Goal: Task Accomplishment & Management: Manage account settings

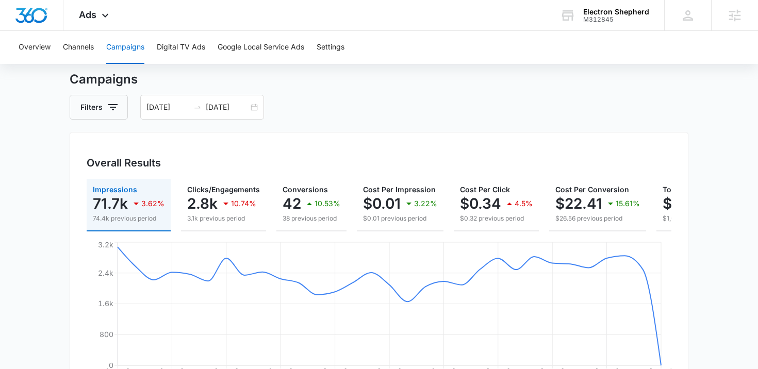
scroll to position [0, 92]
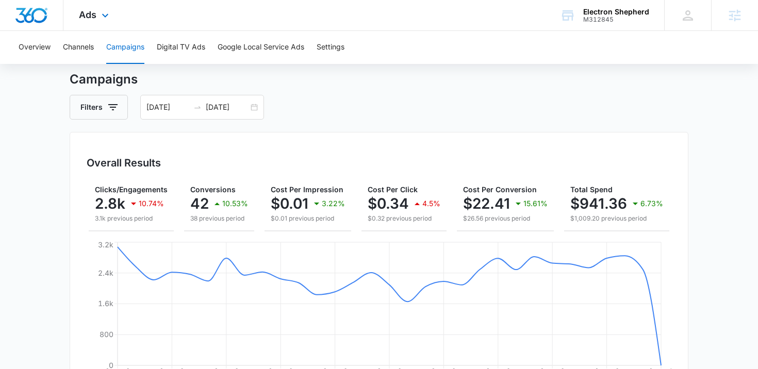
click at [104, 22] on div "Ads Apps Reputation Forms CRM Email Social Payments POS Content Ads Intelligenc…" at bounding box center [94, 15] width 63 height 30
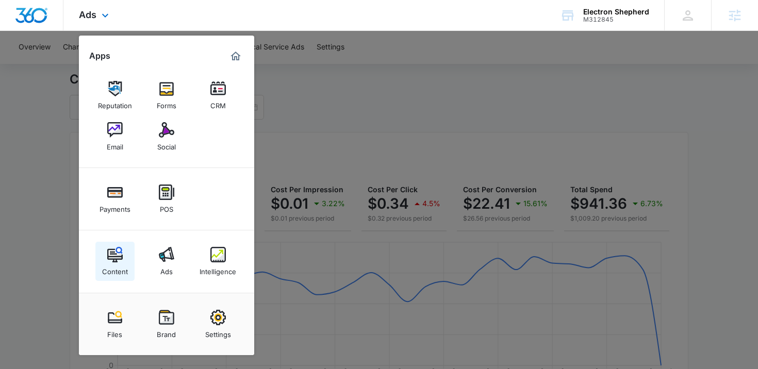
click at [120, 271] on div "Content" at bounding box center [115, 269] width 26 height 13
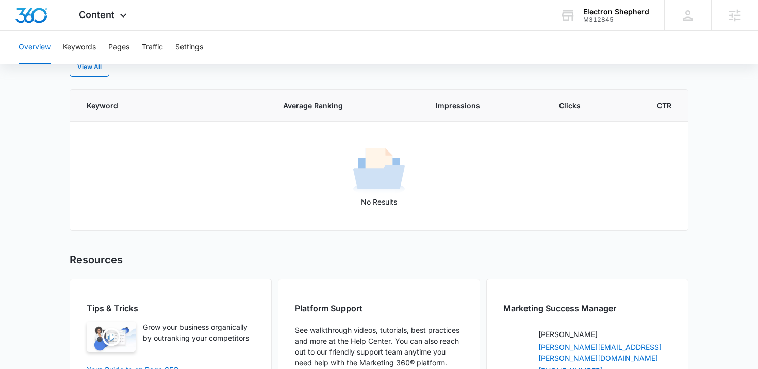
scroll to position [447, 0]
click at [87, 50] on button "Keywords" at bounding box center [79, 47] width 33 height 33
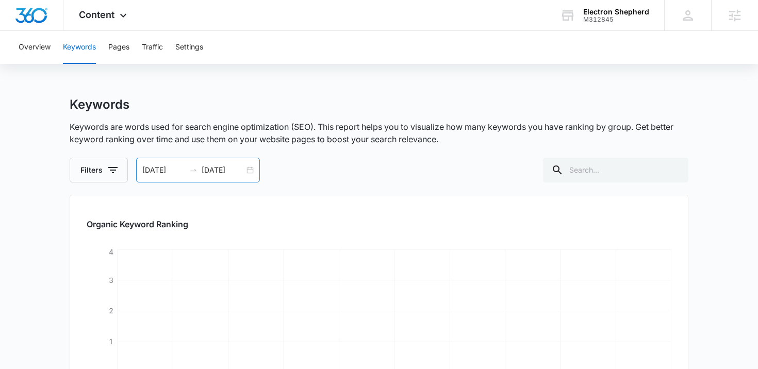
click at [208, 166] on input "10/08/2025" at bounding box center [223, 170] width 43 height 11
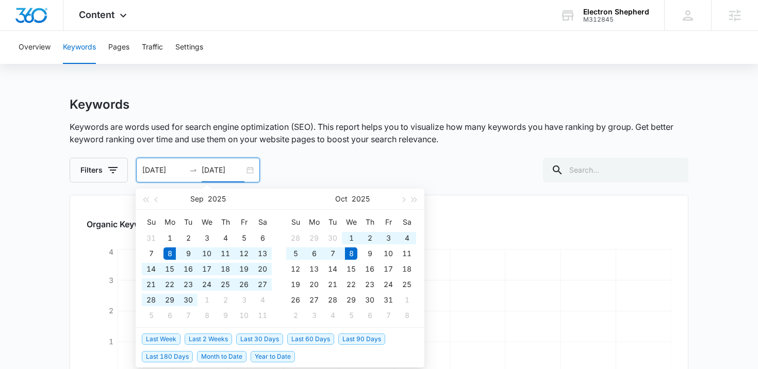
type input "10/08/2025"
click at [368, 343] on span "Last 90 Days" at bounding box center [361, 339] width 47 height 11
type input "07/07/2025"
type input "10/05/2025"
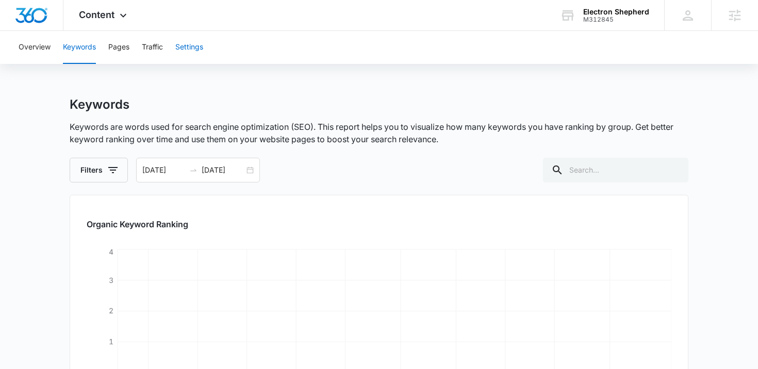
click at [190, 47] on button "Settings" at bounding box center [189, 47] width 28 height 33
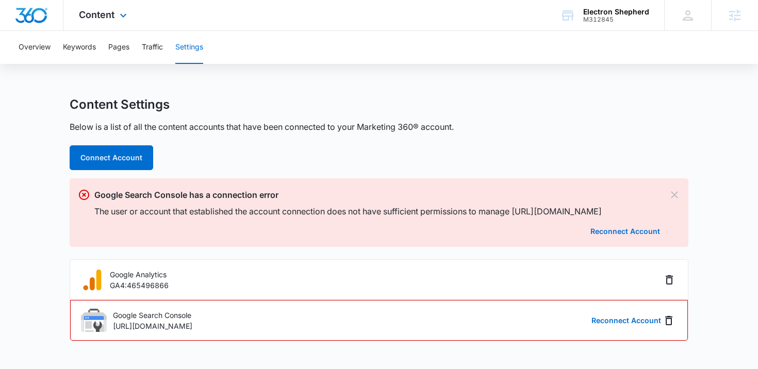
click at [116, 23] on div "Content Apps Reputation Forms CRM Email Social Payments POS Content Ads Intelli…" at bounding box center [104, 15] width 82 height 30
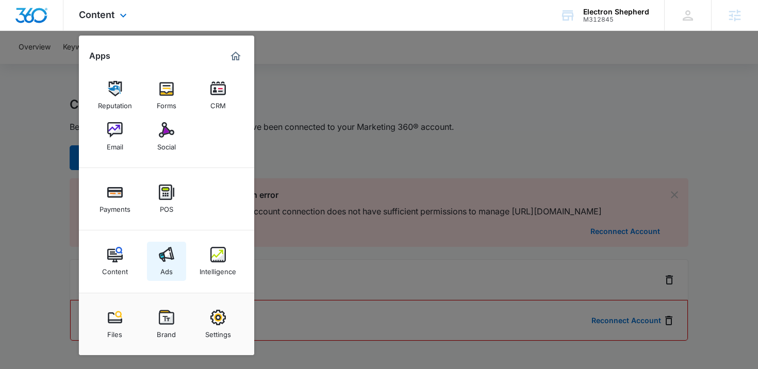
click at [177, 256] on link "Ads" at bounding box center [166, 261] width 39 height 39
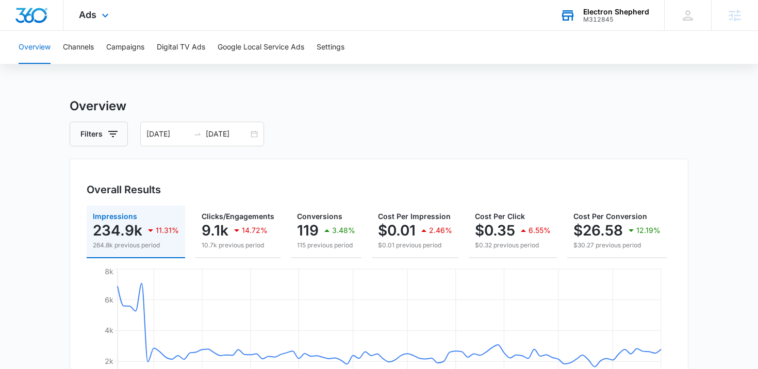
click at [621, 8] on div "Electron Shepherd" at bounding box center [616, 12] width 66 height 8
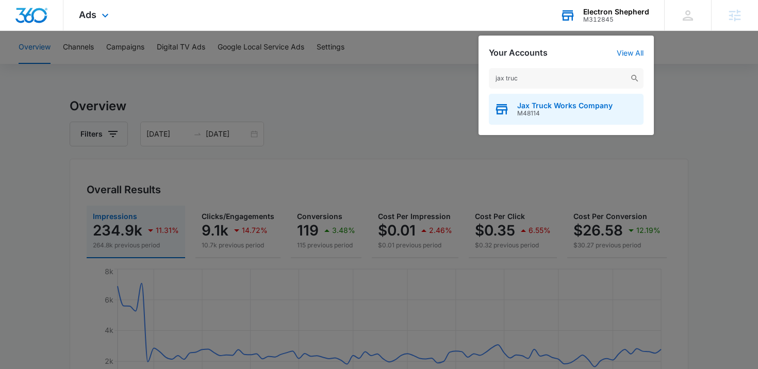
type input "jax truc"
click at [568, 120] on div "Jax Truck Works Company M48114" at bounding box center [566, 109] width 155 height 31
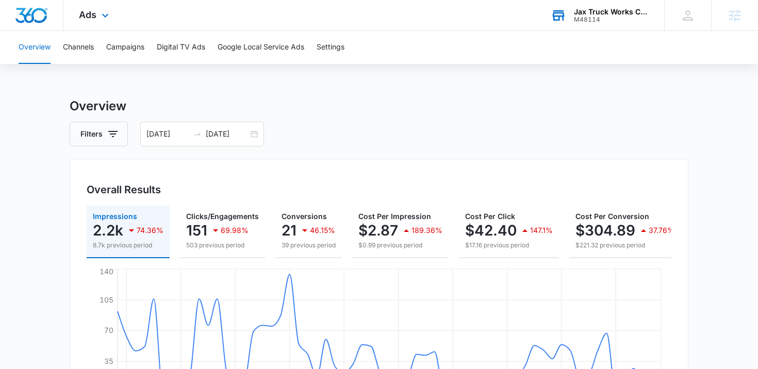
scroll to position [23, 0]
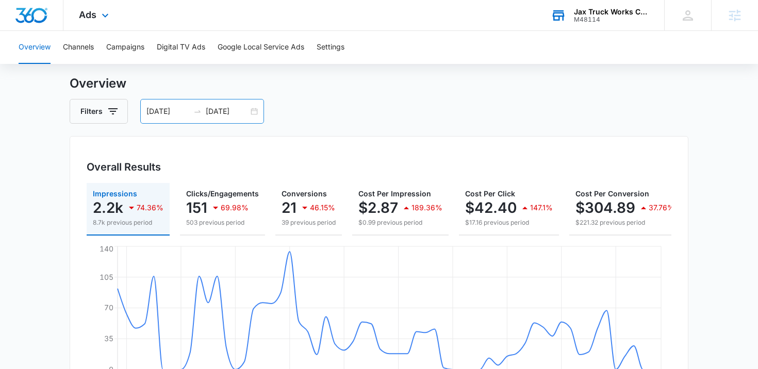
click at [223, 111] on input "10/06/2025" at bounding box center [227, 111] width 43 height 11
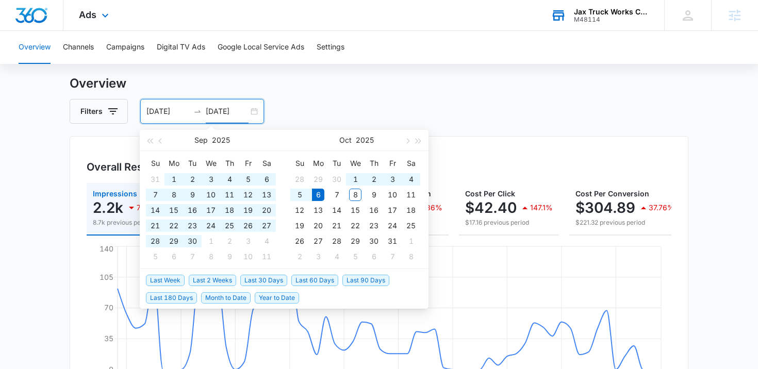
type input "10/06/2025"
click at [255, 287] on li "Last 30 Days" at bounding box center [265, 280] width 51 height 18
click at [260, 284] on span "Last 30 Days" at bounding box center [263, 280] width 47 height 11
type input "09/08/2025"
type input "10/08/2025"
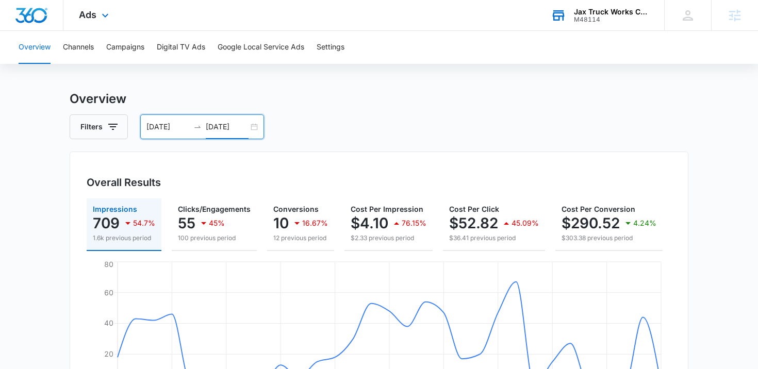
scroll to position [4, 0]
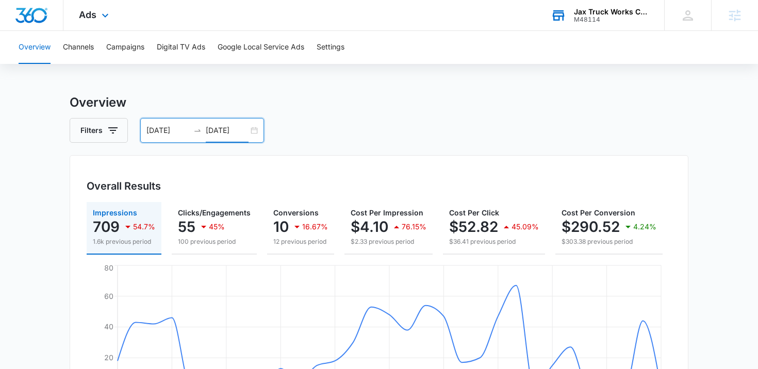
click at [116, 22] on div "Ads Apps Reputation Forms CRM Email Social Payments POS Content Ads Intelligenc…" at bounding box center [94, 15] width 63 height 30
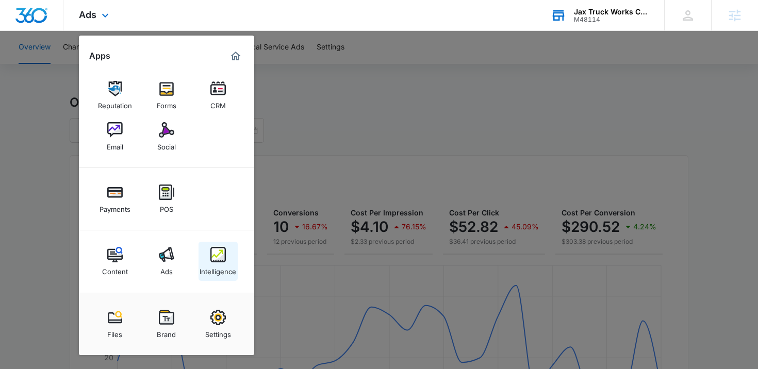
click at [221, 254] on img at bounding box center [217, 254] width 15 height 15
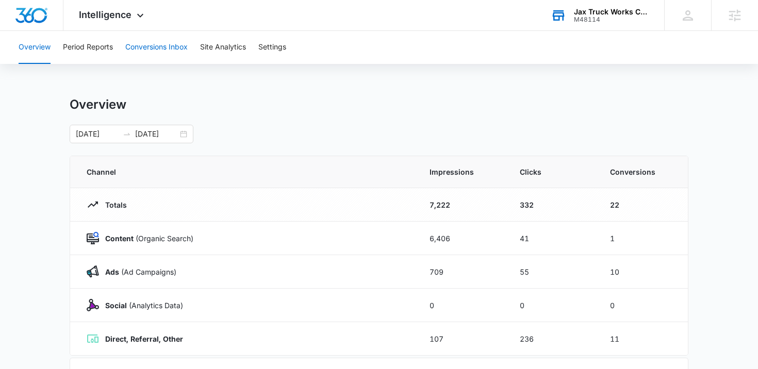
click at [161, 51] on button "Conversions Inbox" at bounding box center [156, 47] width 62 height 33
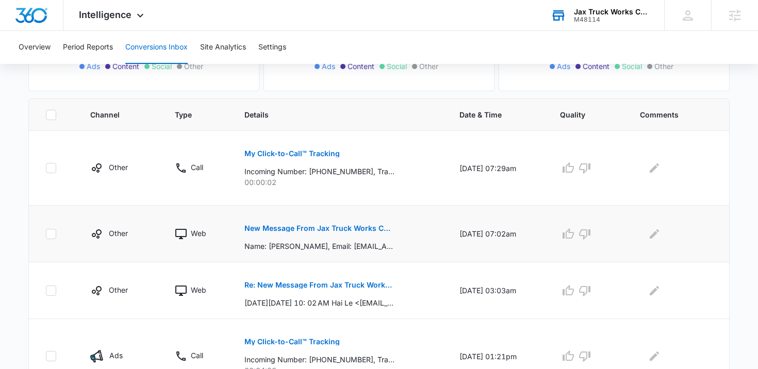
scroll to position [196, 0]
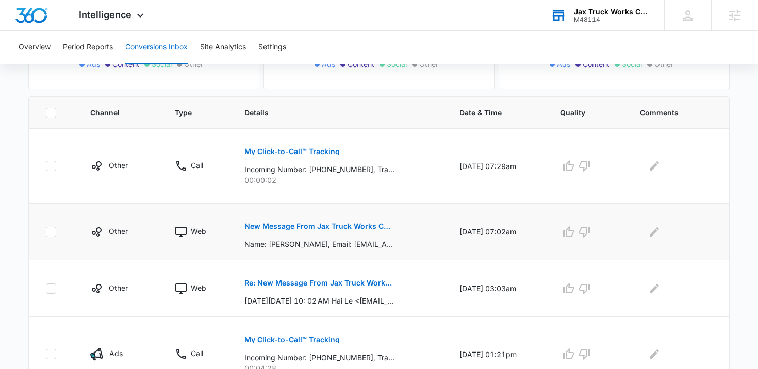
click at [289, 227] on p "New Message From Jax Truck Works Company" at bounding box center [320, 226] width 150 height 7
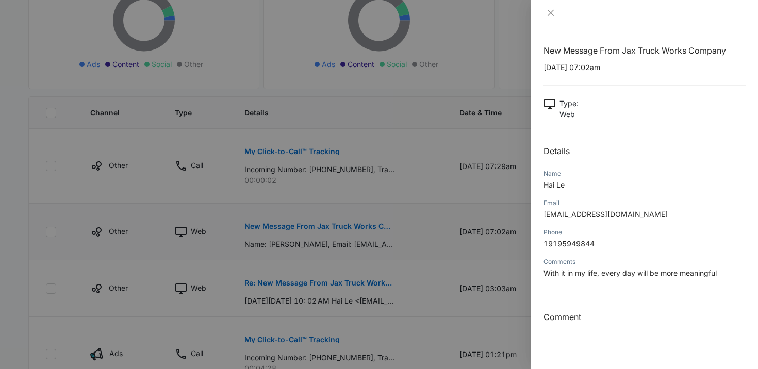
click at [289, 227] on div at bounding box center [379, 184] width 758 height 369
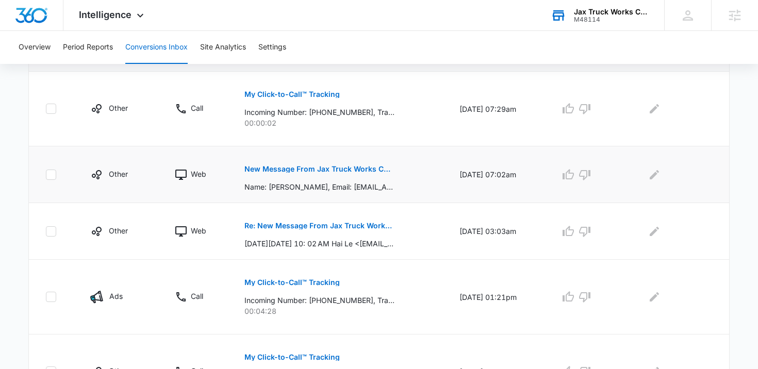
scroll to position [256, 0]
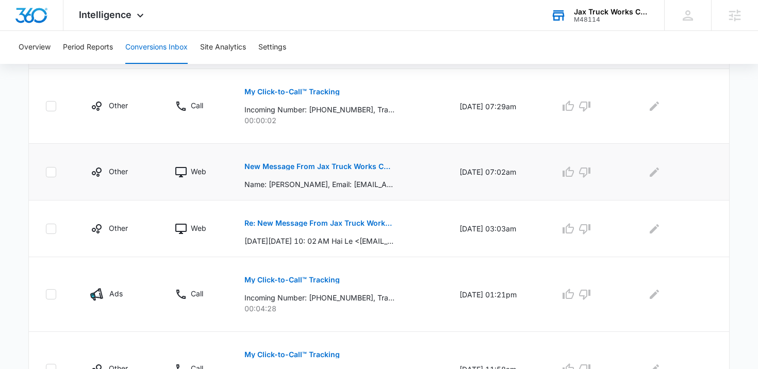
click at [289, 227] on button "Re: New Message From Jax Truck Works Company" at bounding box center [320, 223] width 150 height 25
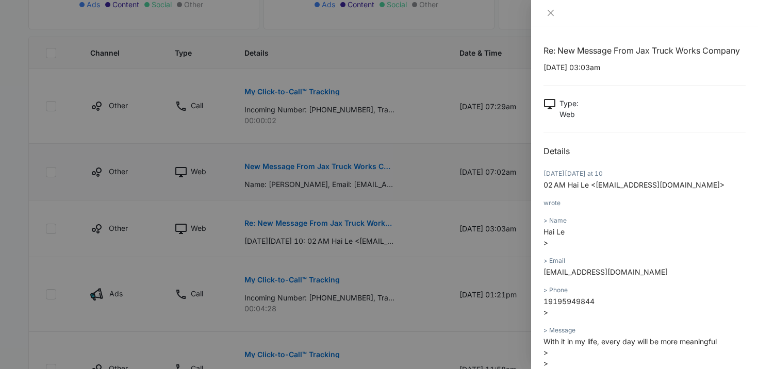
click at [289, 227] on div at bounding box center [379, 184] width 758 height 369
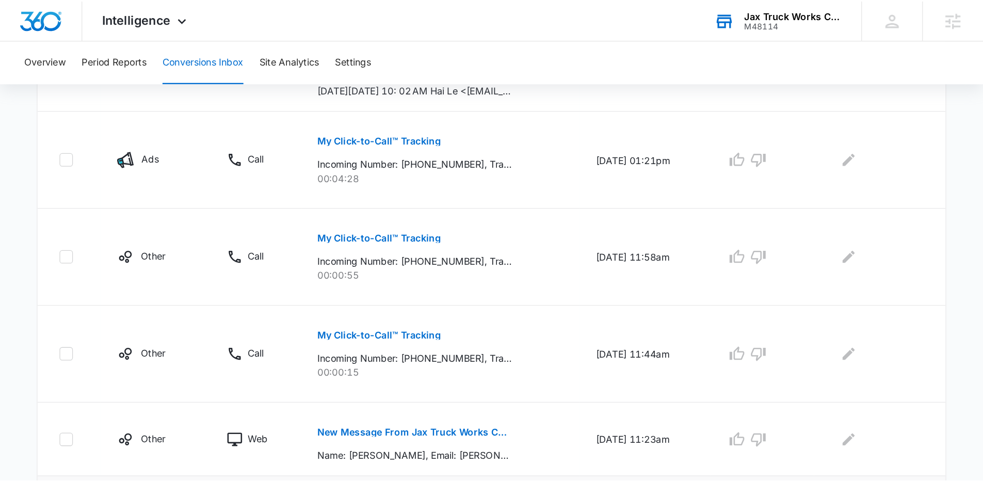
scroll to position [428, 0]
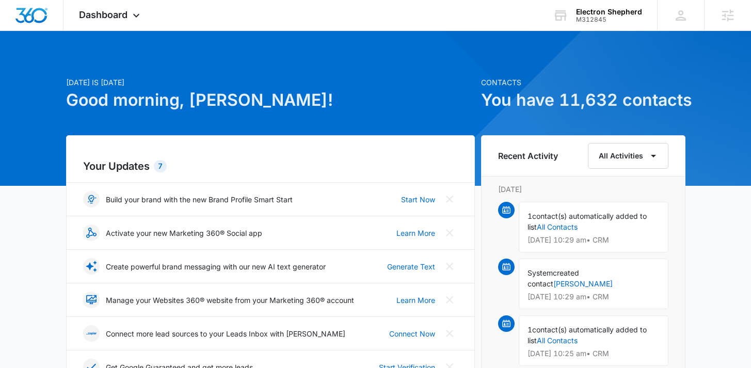
click at [132, 13] on icon at bounding box center [136, 18] width 12 height 12
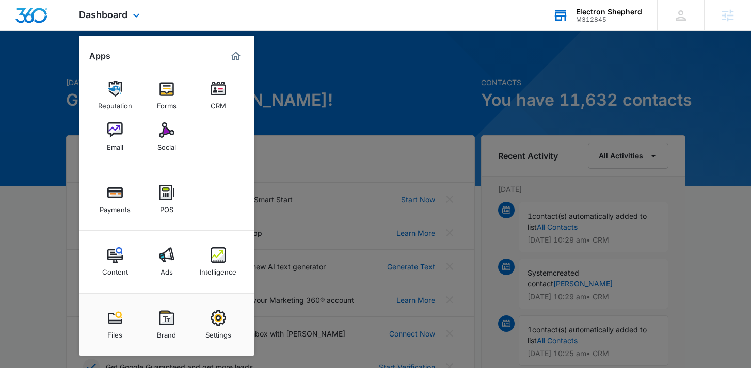
click at [575, 20] on div "Electron Shepherd M312845 Your Accounts View All" at bounding box center [597, 15] width 120 height 30
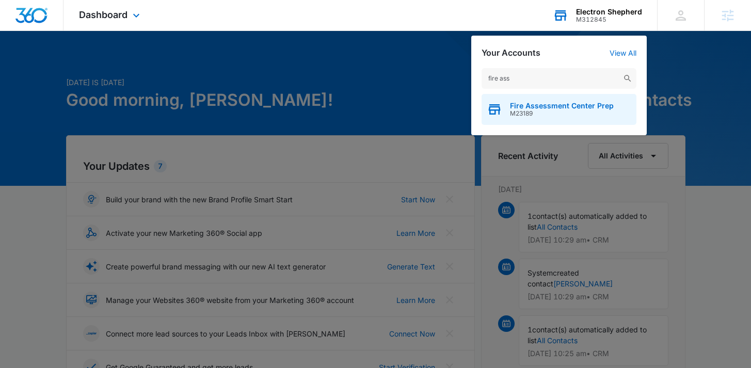
type input "fire ass"
drag, startPoint x: 562, startPoint y: 117, endPoint x: 574, endPoint y: 119, distance: 11.5
click at [566, 119] on div "Fire Assessment Center Prep M23189" at bounding box center [558, 109] width 155 height 31
click at [578, 111] on span "M23189" at bounding box center [562, 113] width 104 height 7
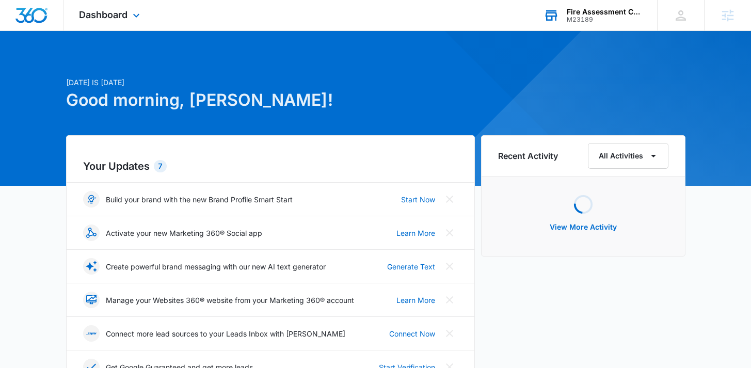
click at [131, 22] on div "Dashboard Apps Reputation Websites Forms CRM Email Social Shop Payments POS Con…" at bounding box center [110, 15] width 94 height 30
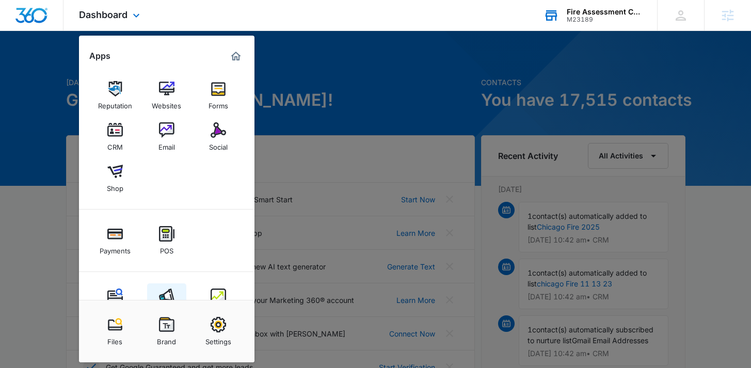
click at [168, 295] on img at bounding box center [166, 295] width 15 height 15
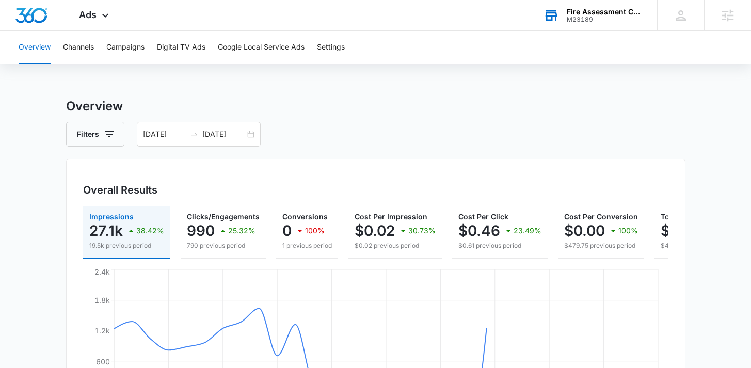
click at [105, 31] on div "Overview Channels Campaigns Digital TV Ads Google Local Service Ads Settings" at bounding box center [375, 47] width 726 height 33
click at [100, 6] on div "Ads Apps Reputation Websites Forms CRM Email Social Shop Payments POS Content A…" at bounding box center [94, 15] width 63 height 30
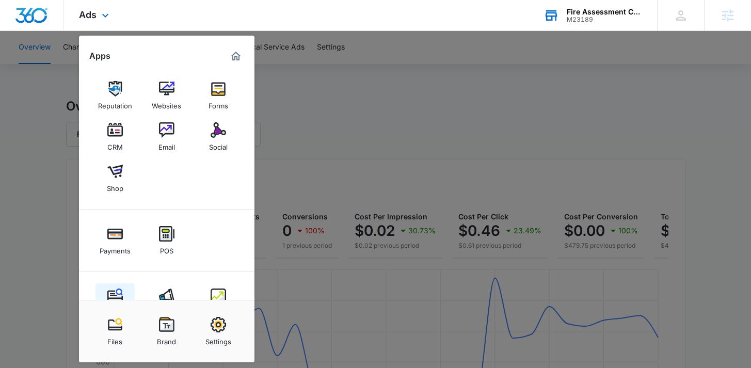
click at [112, 287] on link "Content" at bounding box center [114, 302] width 39 height 39
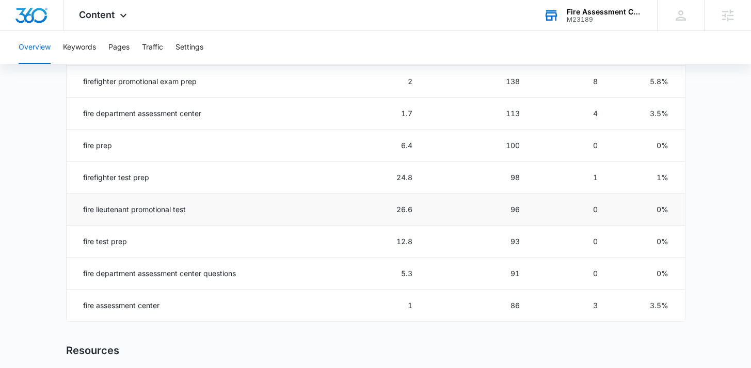
scroll to position [577, 0]
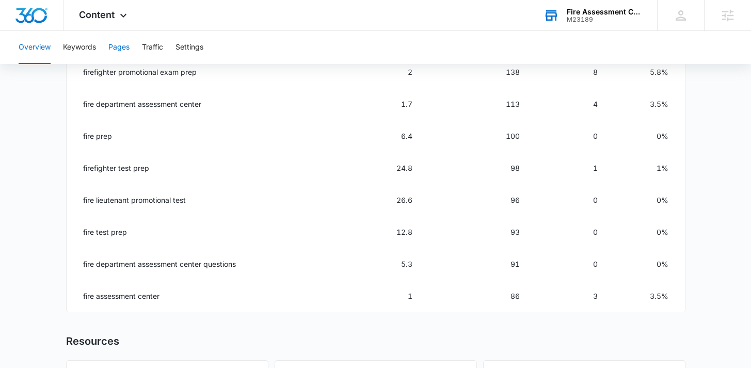
click at [123, 57] on button "Pages" at bounding box center [118, 47] width 21 height 33
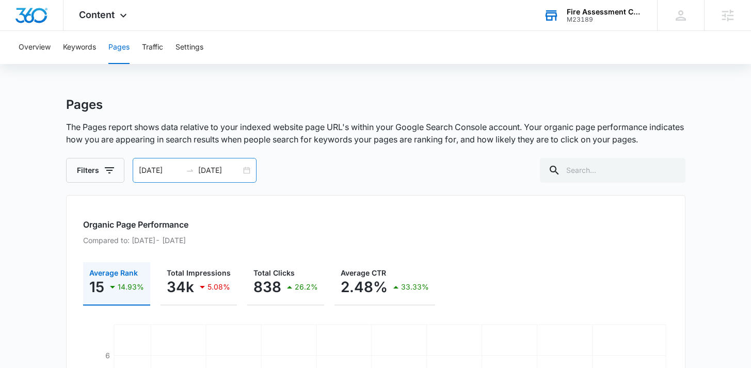
click at [183, 164] on div "08/25/2025 09/24/2025" at bounding box center [195, 170] width 124 height 25
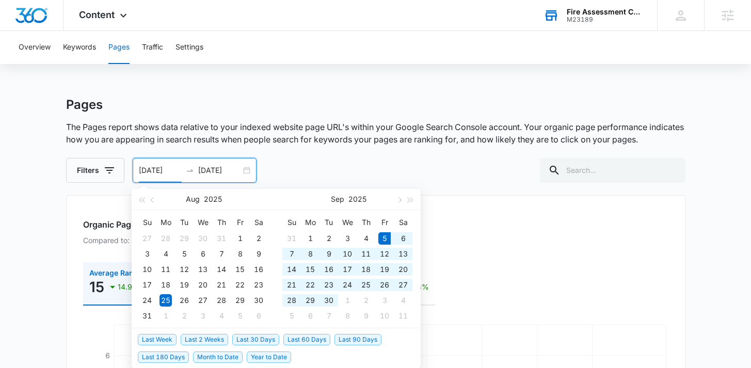
click at [248, 338] on span "Last 30 Days" at bounding box center [255, 339] width 47 height 11
type input "09/05/2025"
type input "10/05/2025"
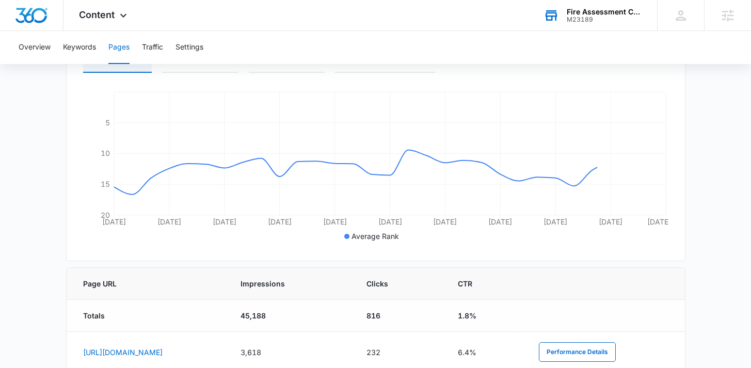
scroll to position [249, 0]
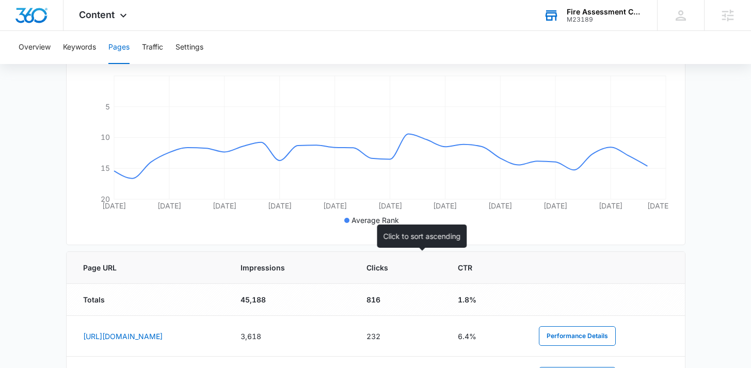
click at [326, 271] on span "Impressions" at bounding box center [283, 267] width 86 height 11
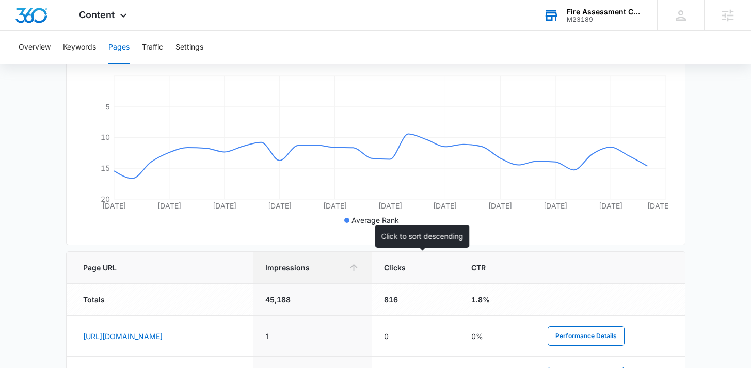
click at [344, 268] on span "Impressions" at bounding box center [304, 267] width 79 height 11
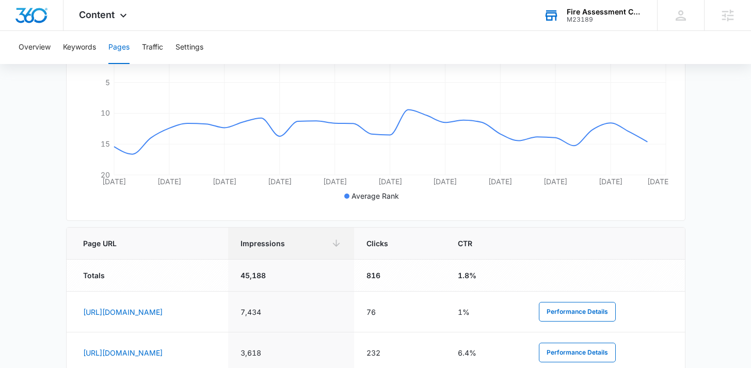
scroll to position [329, 0]
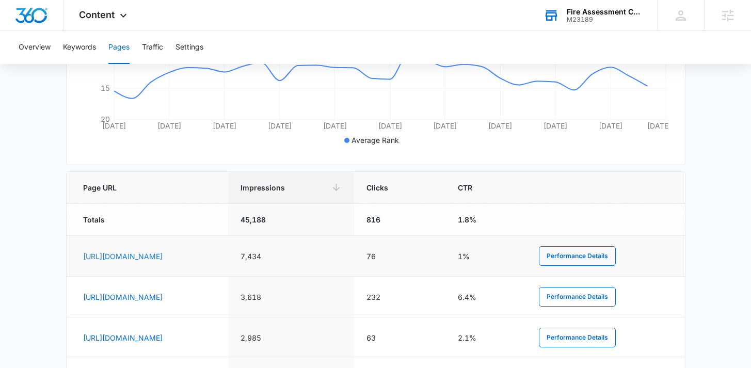
drag, startPoint x: 348, startPoint y: 255, endPoint x: 234, endPoint y: 256, distance: 114.0
click at [229, 256] on td "https://www.fireassessmentcenterprep.com/is-the-firefighter-test-hard/" at bounding box center [148, 256] width 162 height 41
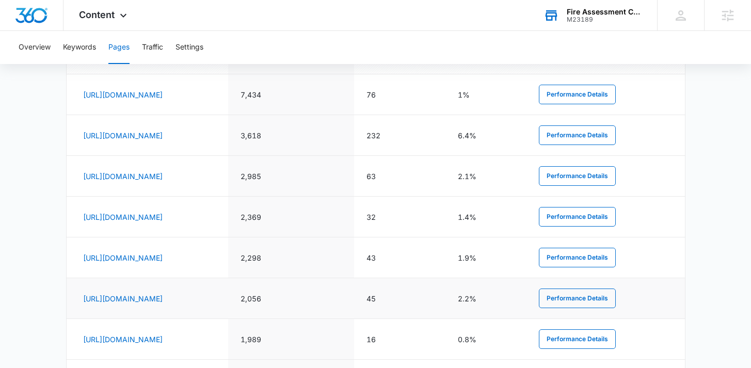
scroll to position [491, 0]
click at [162, 262] on link "https://www.fireassessmentcenterprep.com/wp-content/uploads/2021/06/Promotional…" at bounding box center [122, 257] width 79 height 9
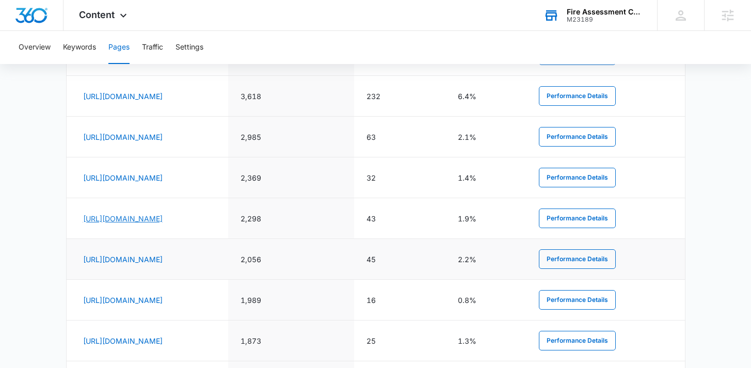
scroll to position [620, 0]
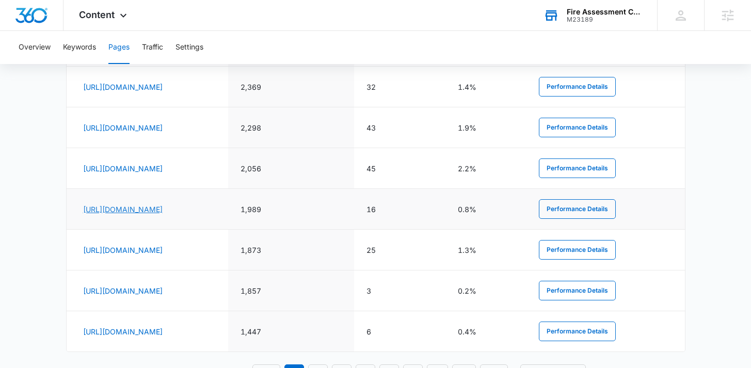
click at [162, 209] on link "https://www.fireassessmentcenterprep.com/what-is-a-good-score-on-the-firefighte…" at bounding box center [122, 209] width 79 height 9
click at [107, 7] on div "Content Apps Reputation Websites Forms CRM Email Social Shop Payments POS Conte…" at bounding box center [104, 15] width 82 height 30
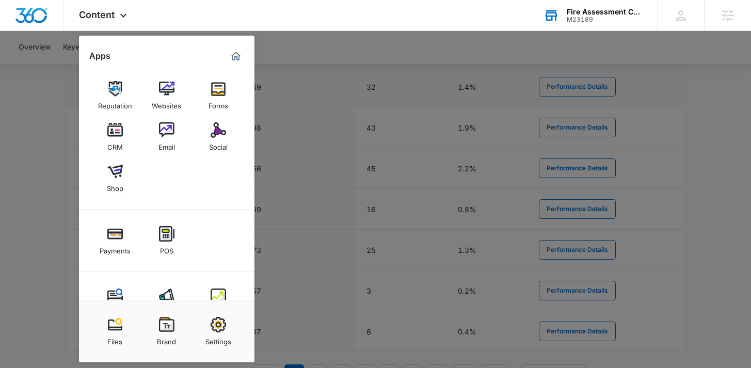
click at [169, 122] on link "Email" at bounding box center [166, 136] width 39 height 39
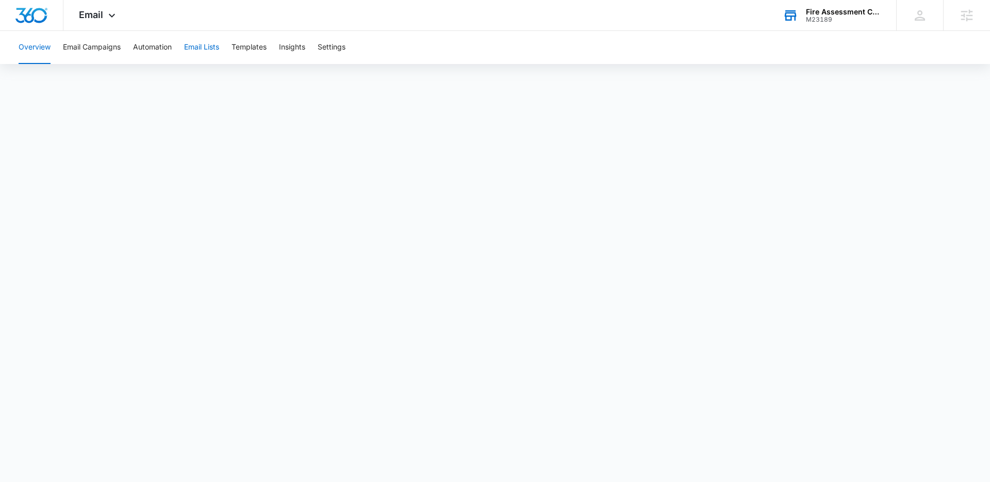
click at [205, 47] on button "Email Lists" at bounding box center [201, 47] width 35 height 33
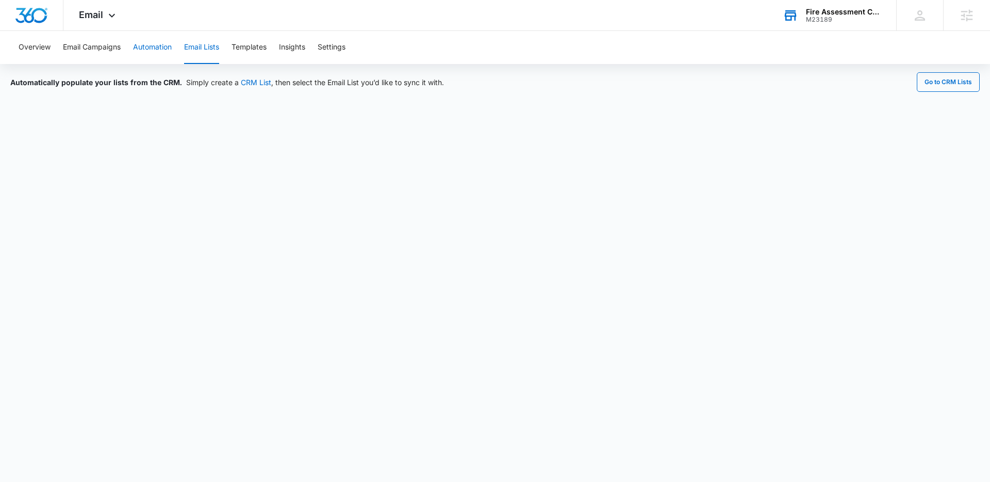
click at [165, 52] on button "Automation" at bounding box center [152, 47] width 39 height 33
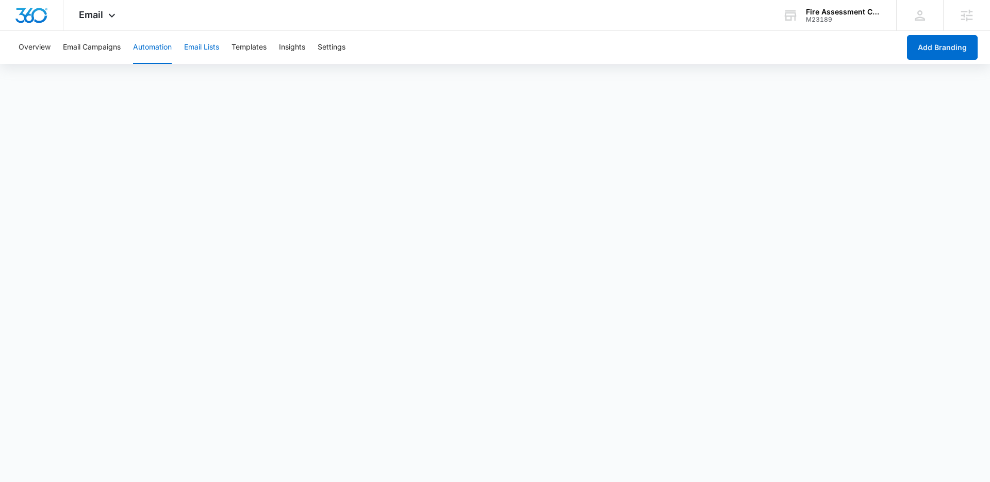
click at [206, 47] on button "Email Lists" at bounding box center [201, 47] width 35 height 33
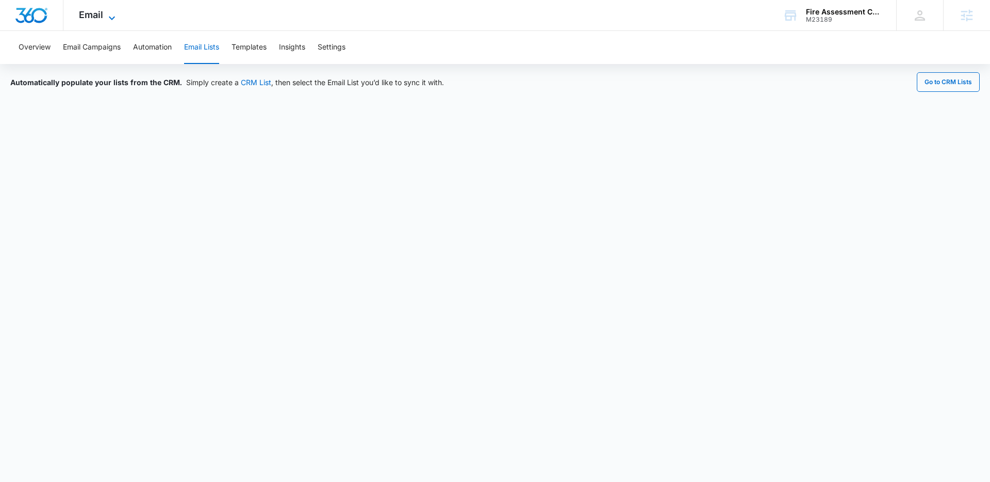
click at [110, 21] on icon at bounding box center [112, 18] width 12 height 12
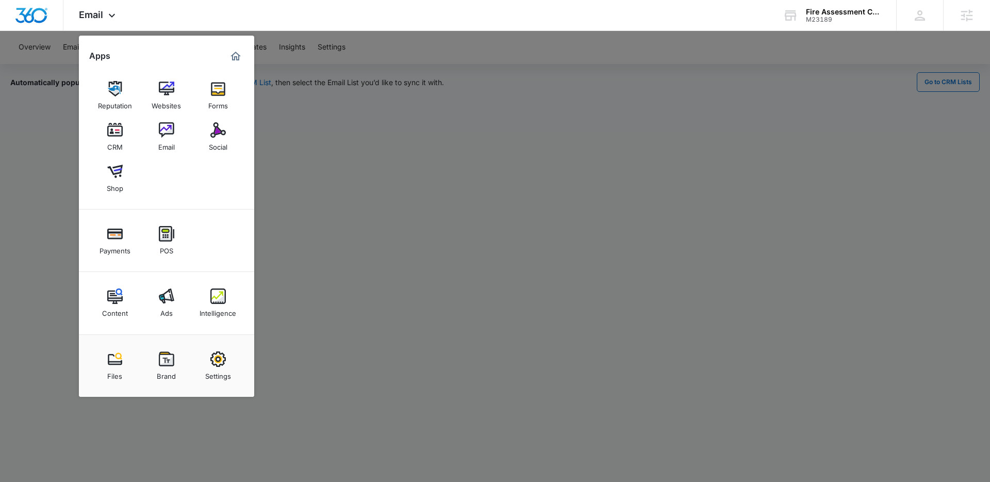
click at [401, 170] on div at bounding box center [495, 241] width 990 height 482
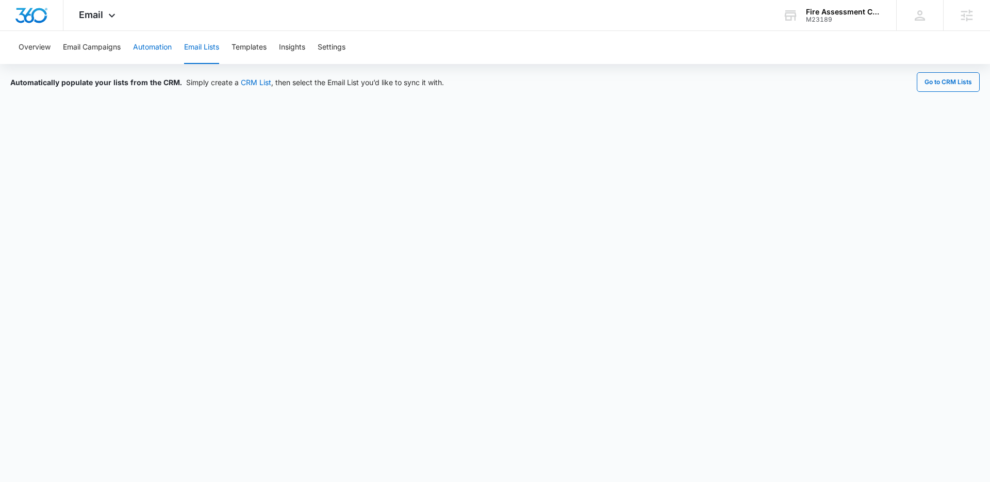
click at [168, 57] on button "Automation" at bounding box center [152, 47] width 39 height 33
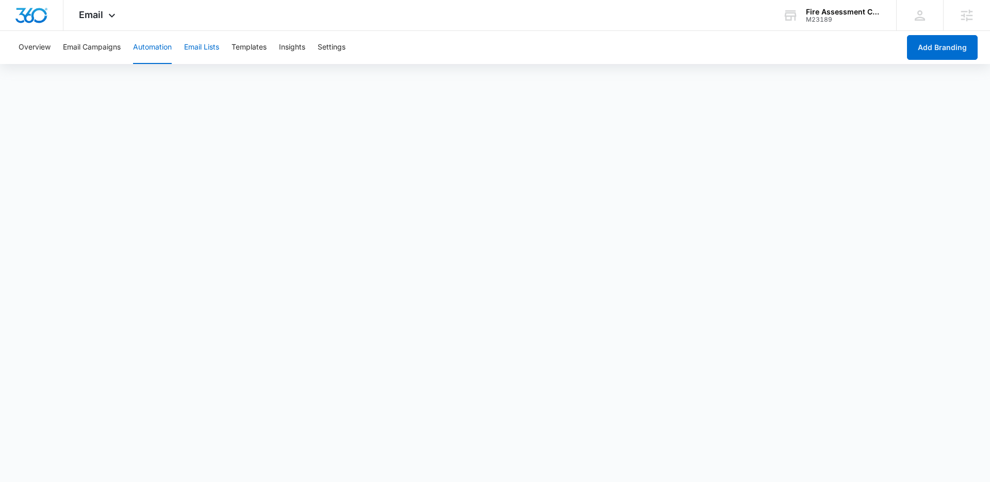
click at [219, 42] on button "Email Lists" at bounding box center [201, 47] width 35 height 33
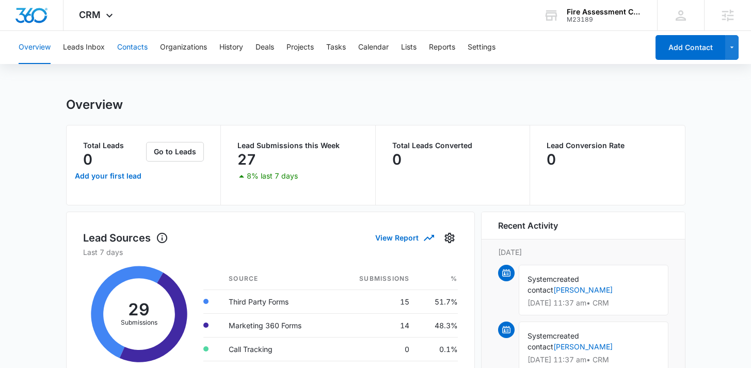
click at [135, 48] on button "Contacts" at bounding box center [132, 47] width 30 height 33
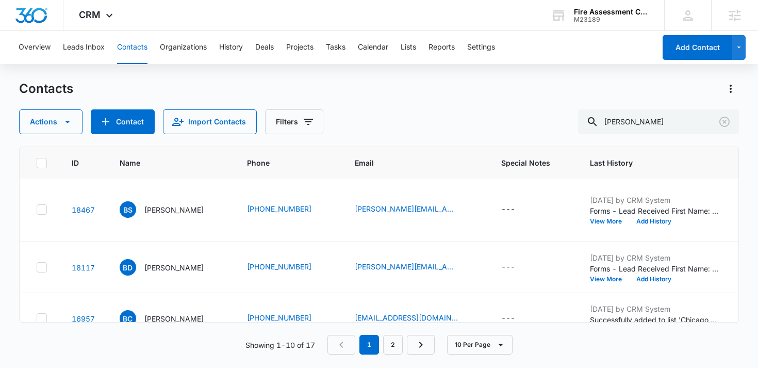
scroll to position [2, 0]
click at [732, 126] on button "Clear" at bounding box center [724, 121] width 17 height 17
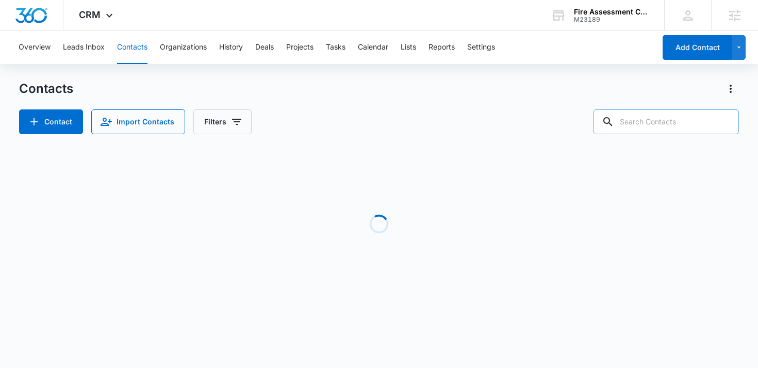
click at [725, 123] on div at bounding box center [724, 121] width 17 height 25
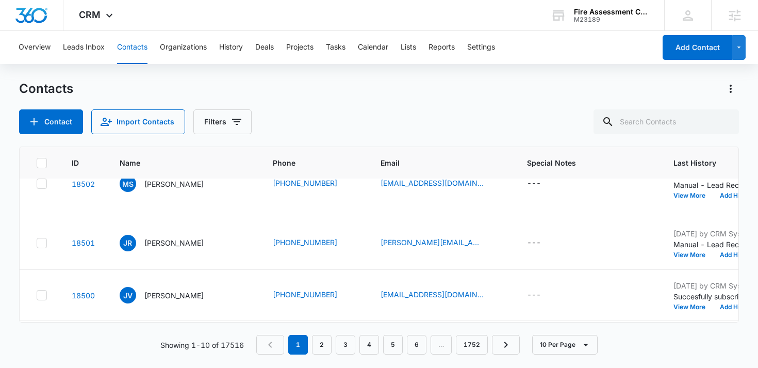
scroll to position [0, 0]
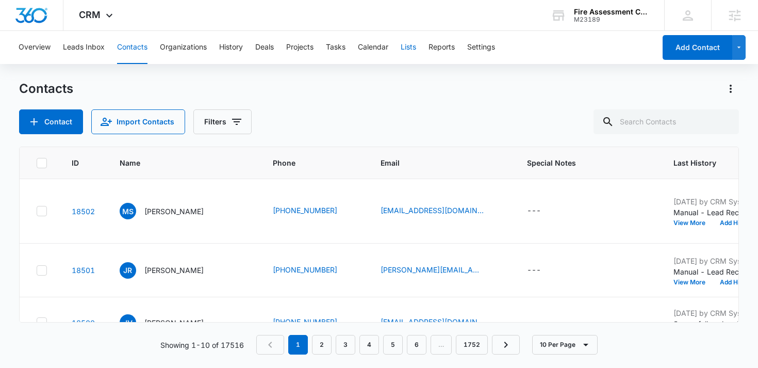
click at [408, 48] on button "Lists" at bounding box center [408, 47] width 15 height 33
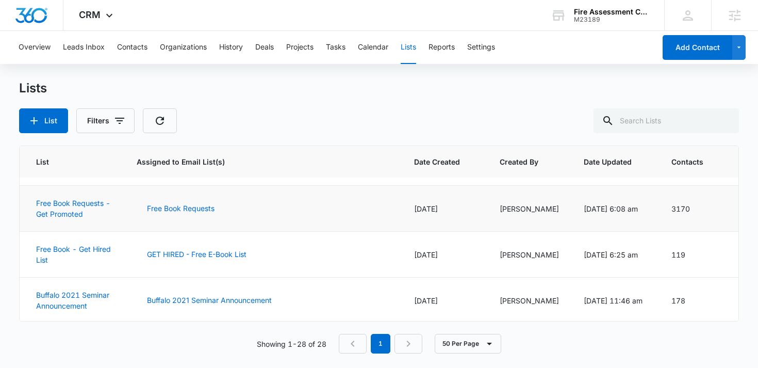
scroll to position [362, 0]
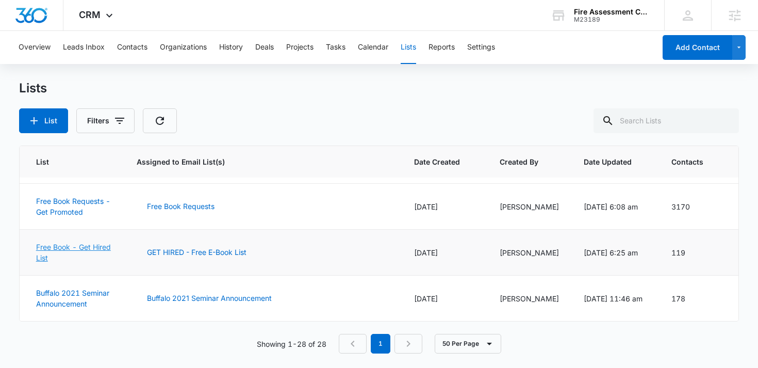
click at [85, 248] on link "Free Book - Get Hired List" at bounding box center [73, 252] width 75 height 20
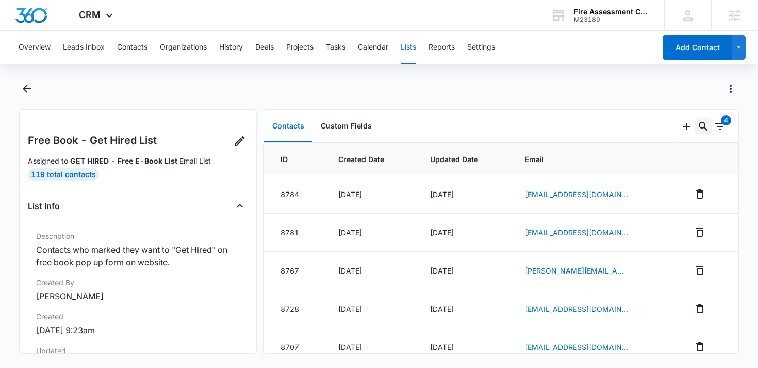
click at [699, 126] on icon "Search..." at bounding box center [703, 126] width 9 height 9
click at [623, 159] on input "text" at bounding box center [625, 160] width 145 height 25
type input "[PERSON_NAME]"
click at [697, 131] on icon "Search..." at bounding box center [703, 126] width 12 height 12
click at [610, 158] on input "[PERSON_NAME]" at bounding box center [618, 160] width 161 height 25
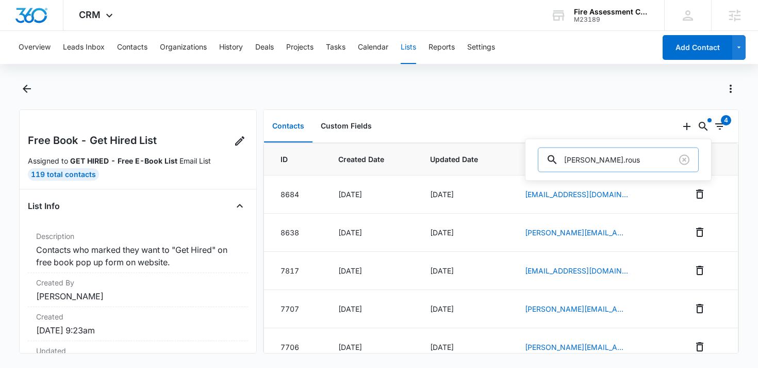
type input "[PERSON_NAME].[PERSON_NAME]"
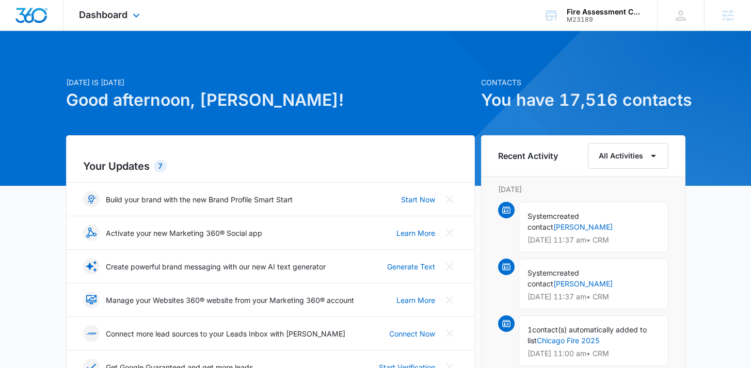
click at [107, 5] on div "Dashboard Apps Reputation Websites Forms CRM Email Social Shop Payments POS Con…" at bounding box center [110, 15] width 94 height 30
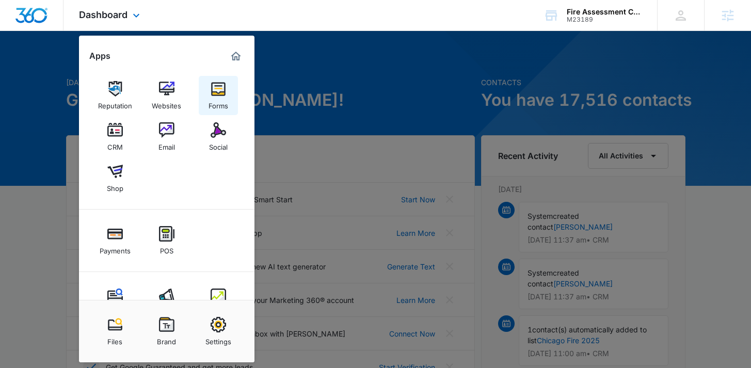
click at [223, 103] on div "Forms" at bounding box center [218, 102] width 20 height 13
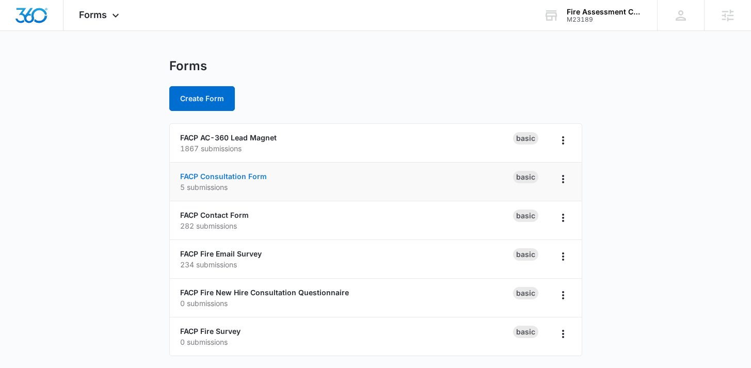
scroll to position [6, 0]
click at [238, 174] on link "FACP Consultation Form" at bounding box center [223, 175] width 87 height 9
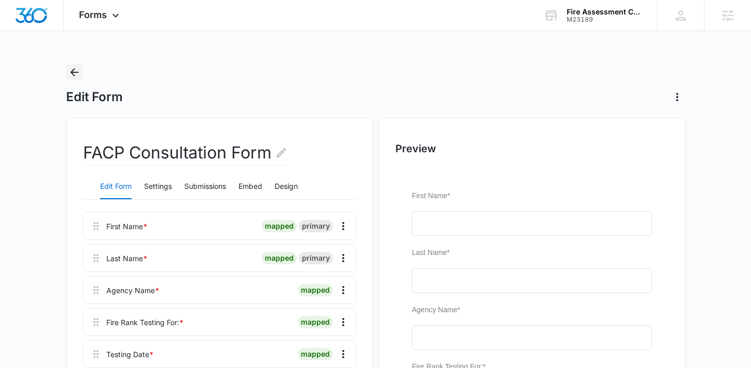
click at [79, 72] on icon "Back" at bounding box center [74, 72] width 12 height 12
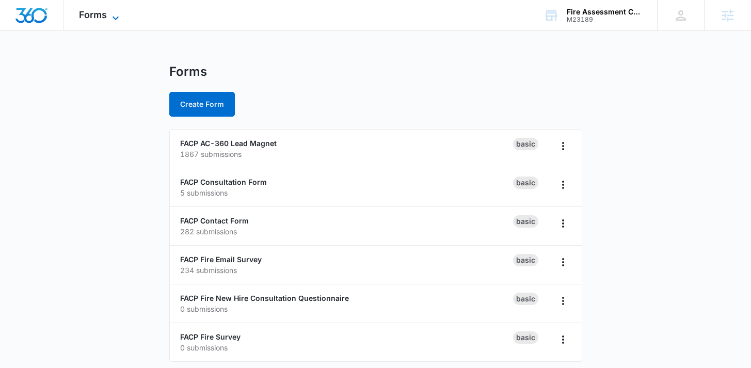
click at [84, 16] on span "Forms" at bounding box center [93, 14] width 28 height 11
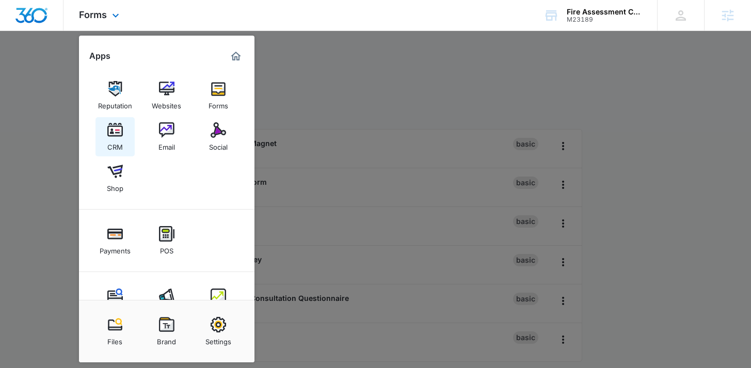
click at [127, 142] on link "CRM" at bounding box center [114, 136] width 39 height 39
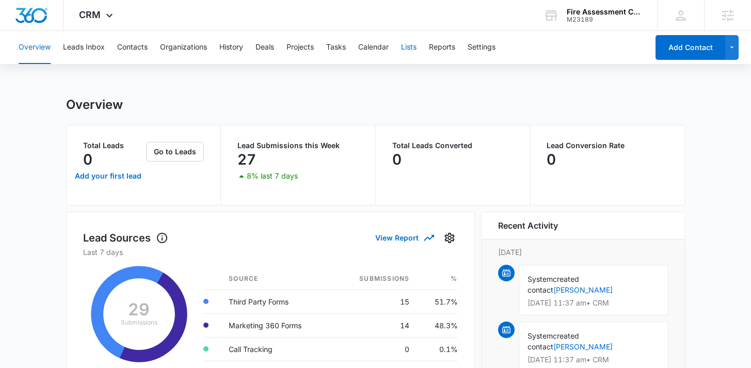
click at [416, 48] on button "Lists" at bounding box center [408, 47] width 15 height 33
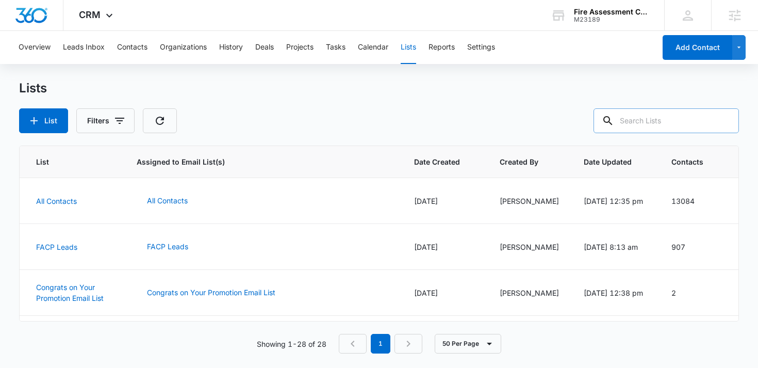
click at [671, 127] on input "text" at bounding box center [666, 120] width 145 height 25
type input "hired"
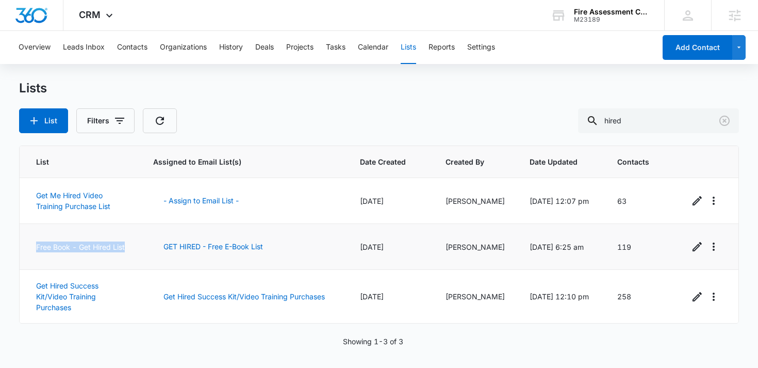
drag, startPoint x: 70, startPoint y: 253, endPoint x: 34, endPoint y: 237, distance: 39.3
click at [34, 237] on td "Free Book - Get Hired List" at bounding box center [81, 247] width 122 height 46
copy link "Free Book - Get Hired List"
drag, startPoint x: 269, startPoint y: 247, endPoint x: 148, endPoint y: 247, distance: 120.7
click at [148, 247] on td "GET HIRED - Free E-Book List" at bounding box center [244, 247] width 207 height 46
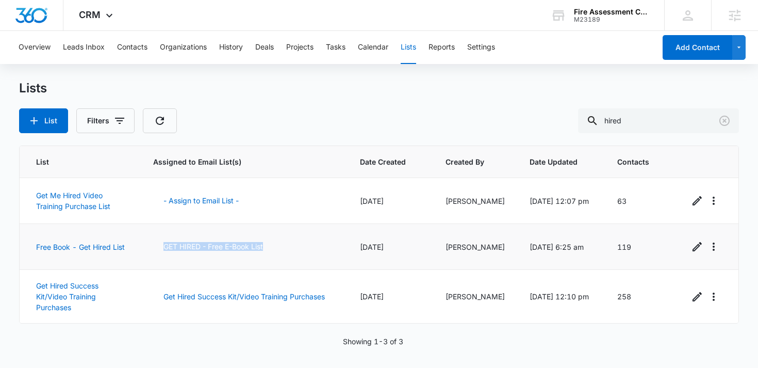
copy button "GET HIRED - Free E-Book List"
